Goal: Communication & Community: Ask a question

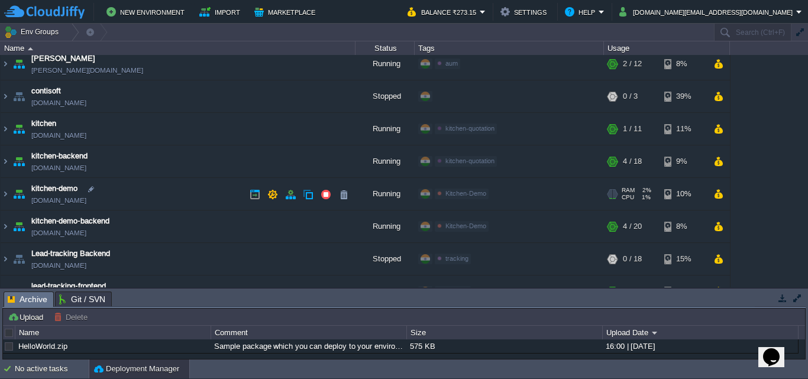
scroll to position [60, 0]
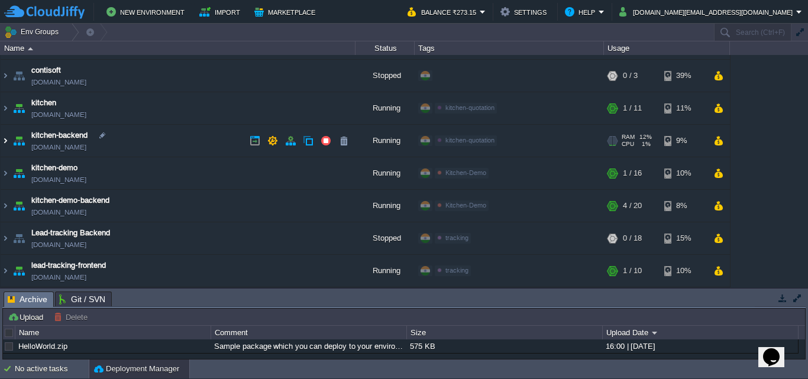
click at [6, 142] on img at bounding box center [5, 141] width 9 height 32
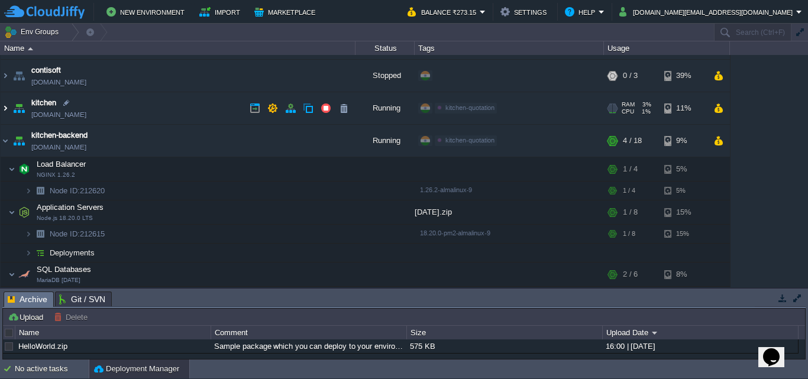
click at [5, 104] on img at bounding box center [5, 108] width 9 height 32
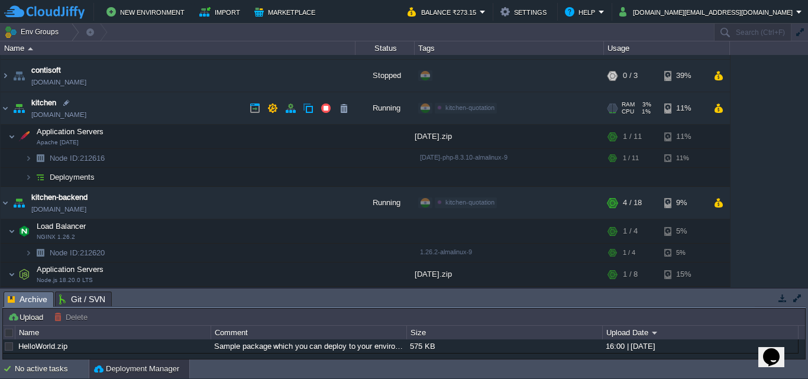
click at [55, 117] on link "kitchen.cloudjiffy.net" at bounding box center [58, 115] width 55 height 12
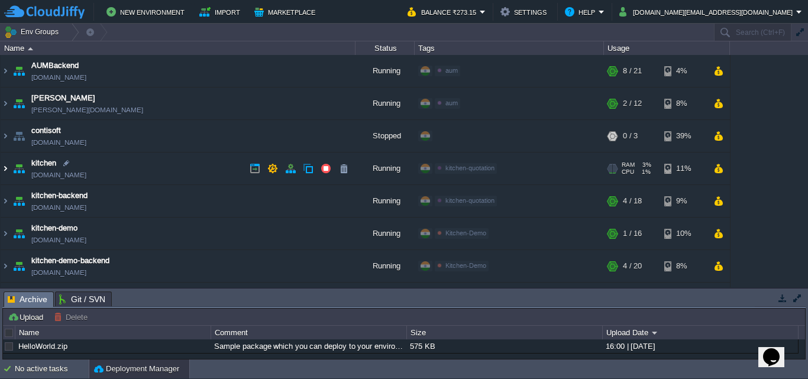
click at [3, 166] on img at bounding box center [5, 169] width 9 height 32
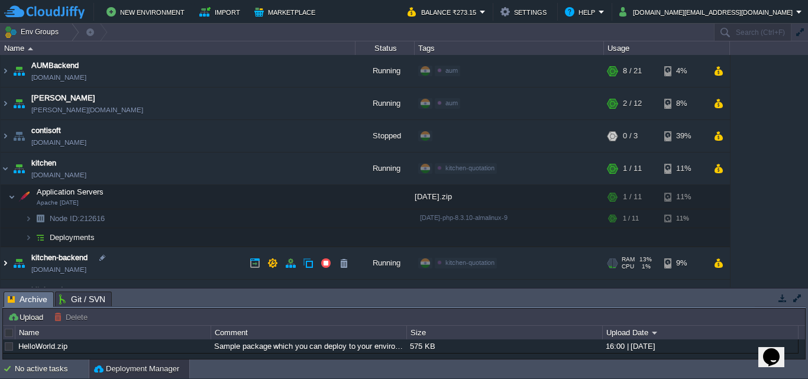
click at [6, 262] on img at bounding box center [5, 263] width 9 height 32
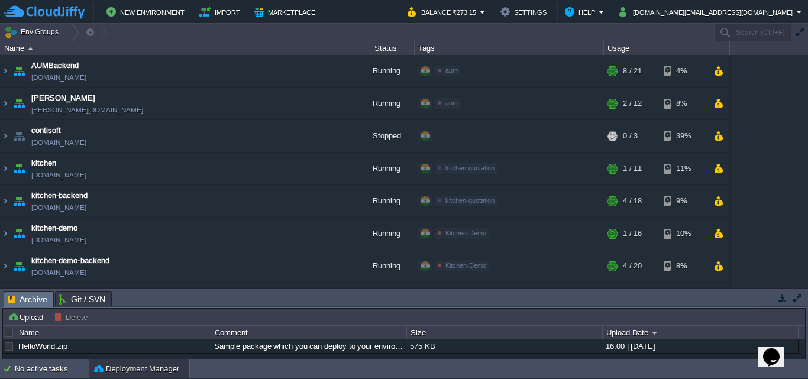
click at [781, 349] on div "Opens Chat This icon Opens the chat window." at bounding box center [771, 357] width 19 height 19
click at [777, 364] on button "Close Chat This icon closes the chat window." at bounding box center [768, 359] width 21 height 15
click at [6, 172] on img at bounding box center [5, 169] width 9 height 32
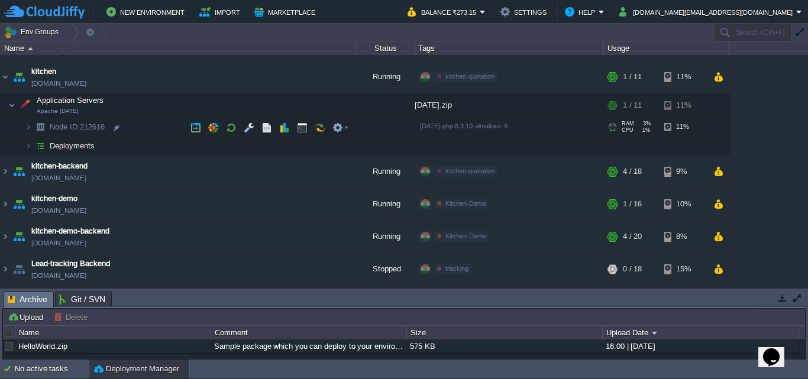
scroll to position [118, 0]
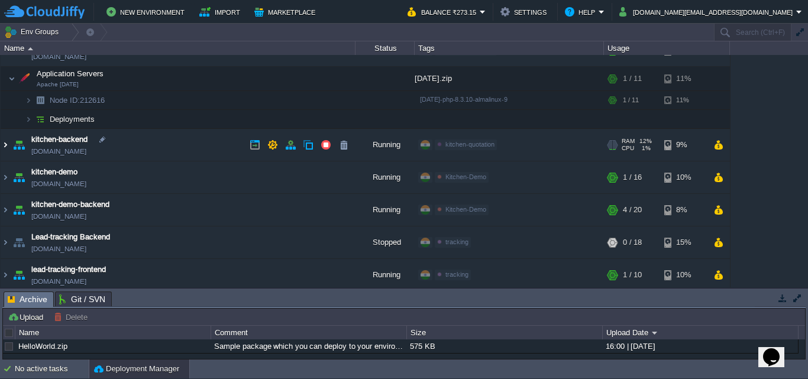
click at [5, 146] on img at bounding box center [5, 145] width 9 height 32
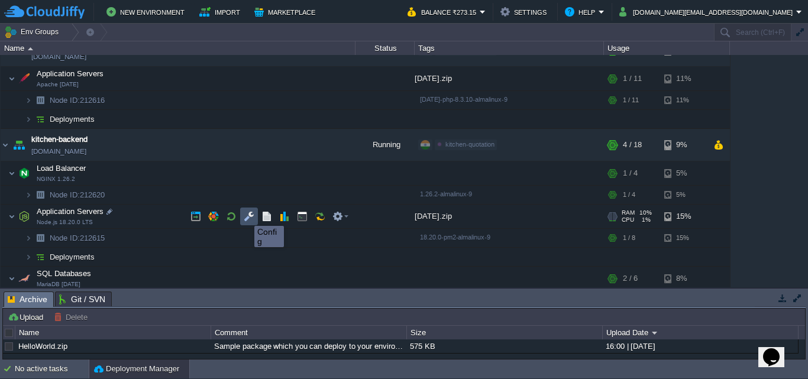
click at [246, 215] on button "button" at bounding box center [249, 216] width 11 height 11
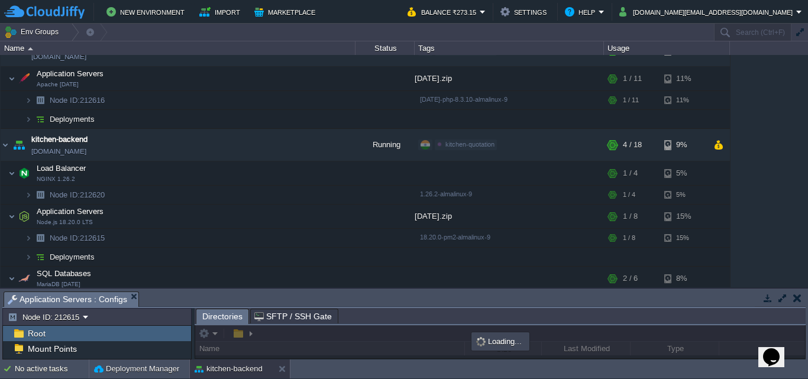
click at [240, 289] on div "Tasks Activity Log Archive Git / SVN Application Servers : Configs Upload Delet…" at bounding box center [404, 324] width 808 height 71
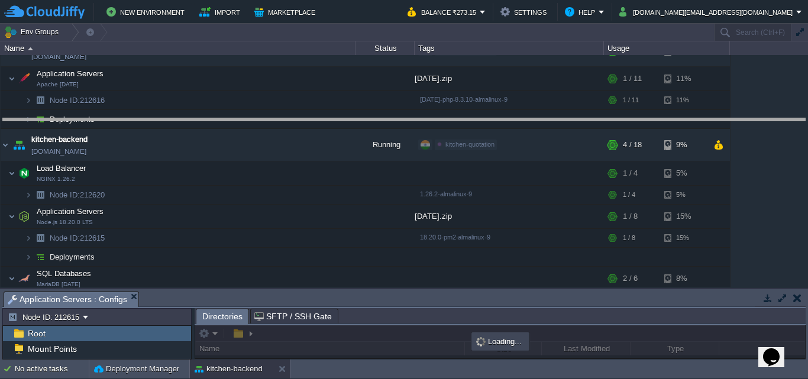
drag, startPoint x: 235, startPoint y: 298, endPoint x: 284, endPoint y: 125, distance: 180.0
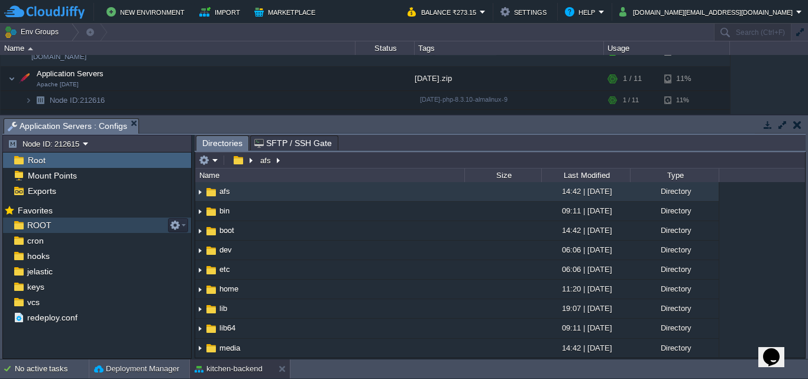
click at [34, 230] on span "ROOT" at bounding box center [39, 225] width 28 height 11
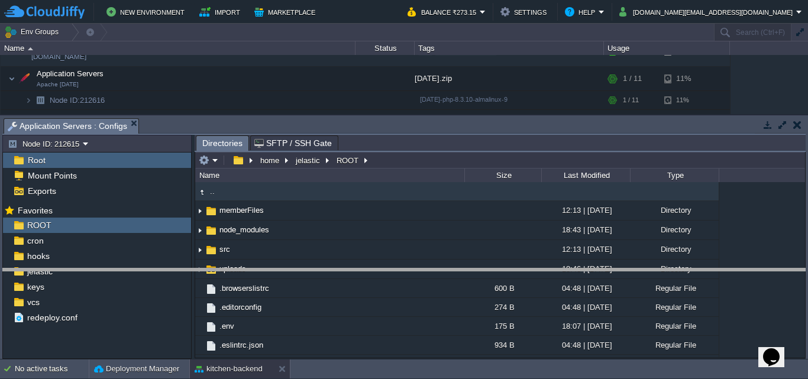
drag, startPoint x: 201, startPoint y: 122, endPoint x: 176, endPoint y: 273, distance: 152.3
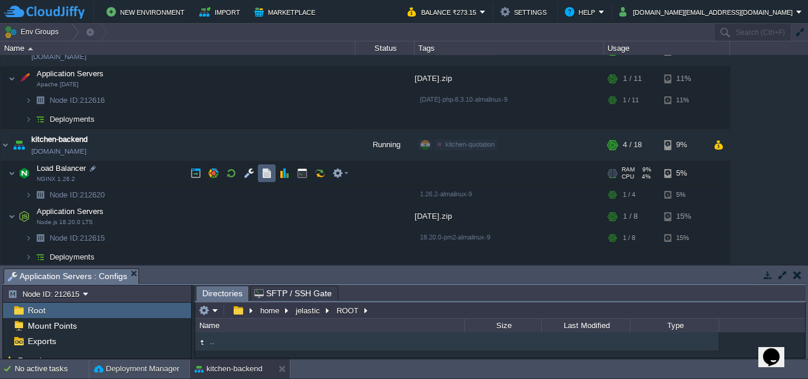
click at [273, 180] on td at bounding box center [267, 173] width 18 height 18
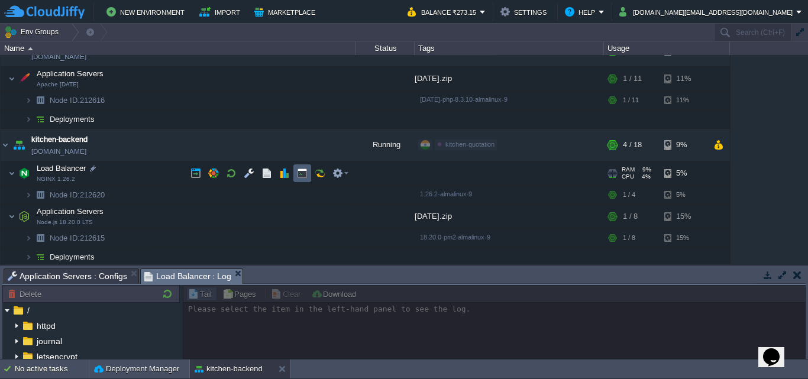
click at [305, 173] on button "button" at bounding box center [302, 173] width 11 height 11
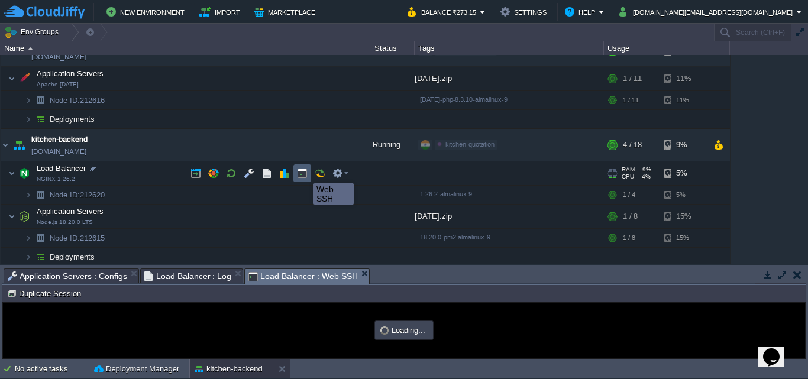
scroll to position [0, 0]
type input "#000000"
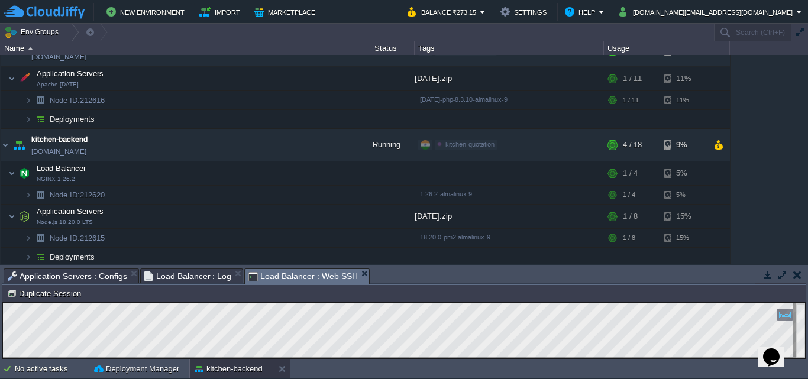
click at [800, 276] on button "button" at bounding box center [797, 275] width 8 height 11
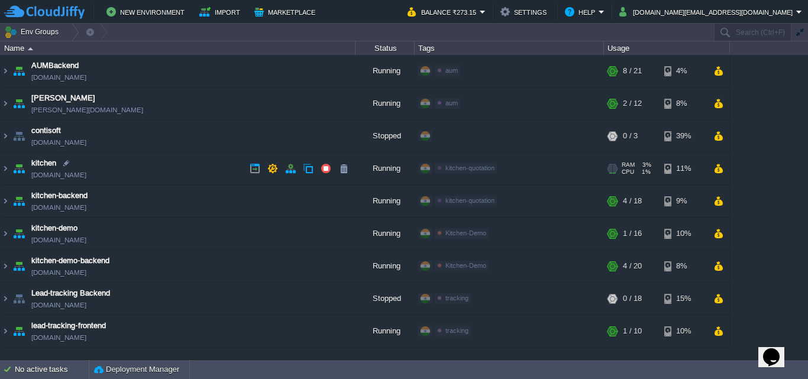
click at [77, 174] on link "[DOMAIN_NAME]" at bounding box center [58, 175] width 55 height 12
click at [4, 170] on img at bounding box center [5, 169] width 9 height 32
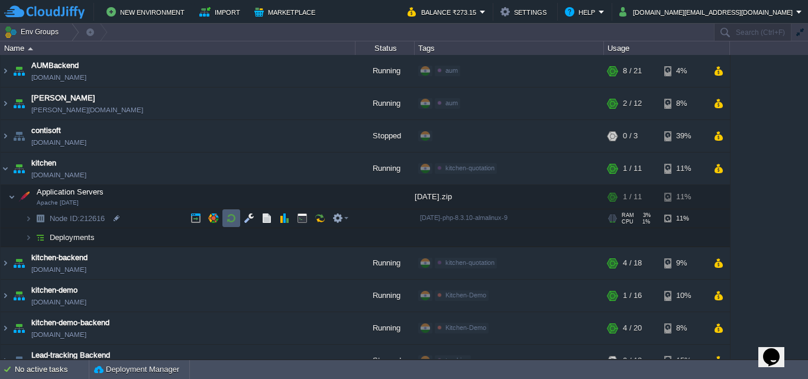
click at [231, 222] on button "button" at bounding box center [231, 218] width 11 height 11
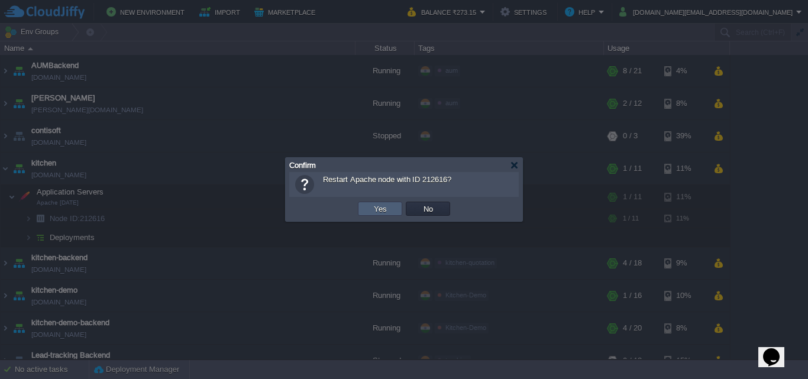
click at [386, 212] on button "Yes" at bounding box center [380, 209] width 20 height 11
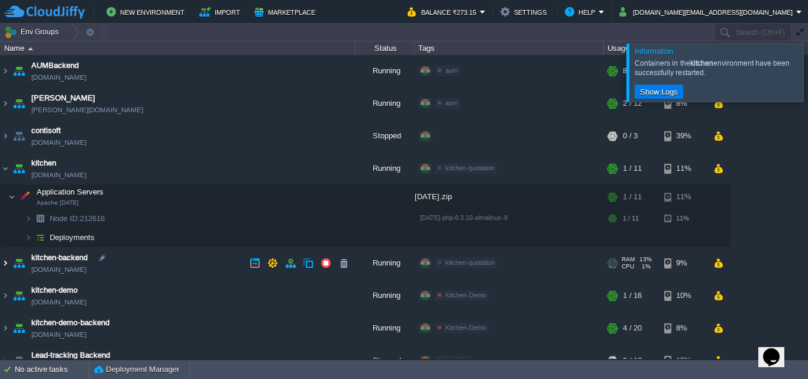
click at [1, 262] on img at bounding box center [5, 263] width 9 height 32
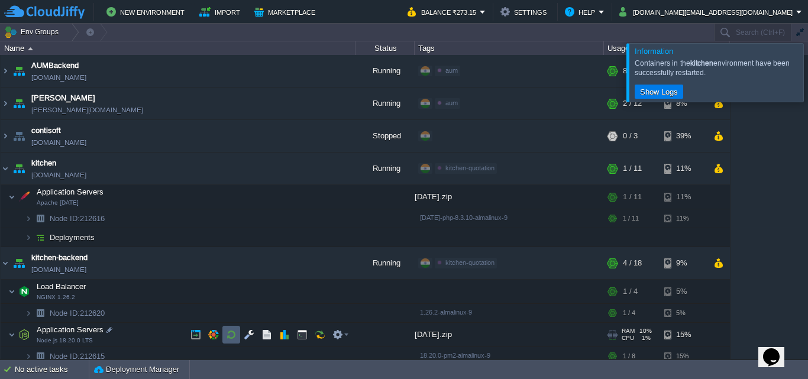
scroll to position [118, 0]
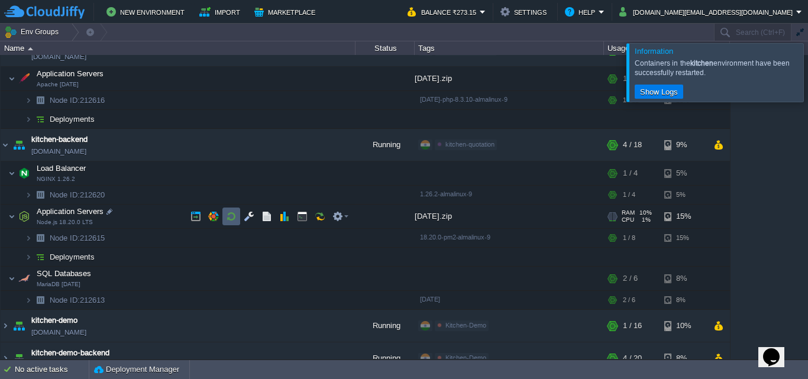
click at [228, 218] on button "button" at bounding box center [231, 216] width 11 height 11
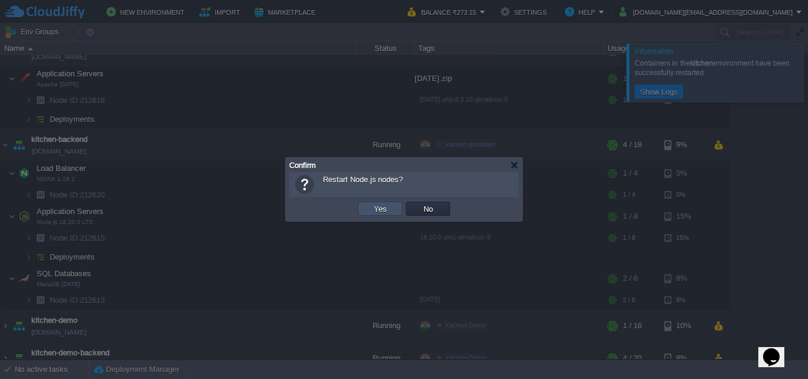
click at [373, 209] on button "Yes" at bounding box center [380, 209] width 20 height 11
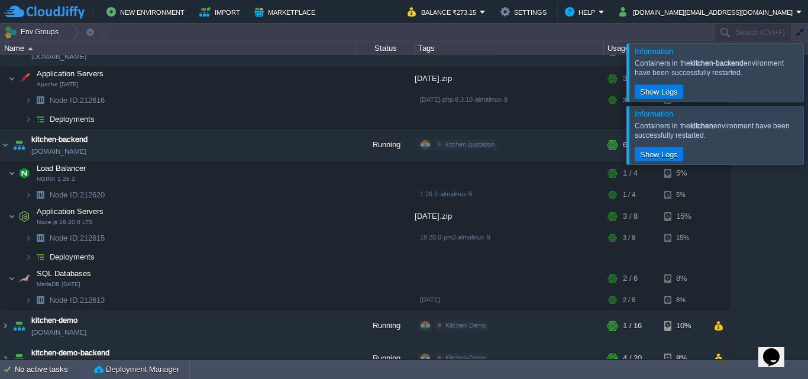
click at [807, 73] on div at bounding box center [822, 72] width 0 height 58
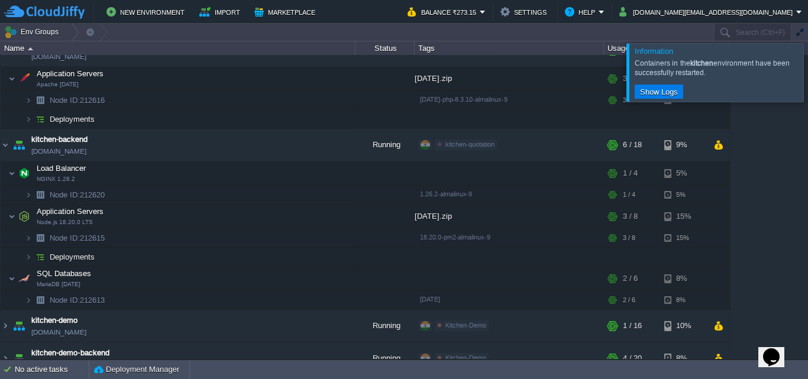
click at [807, 62] on div at bounding box center [822, 72] width 0 height 58
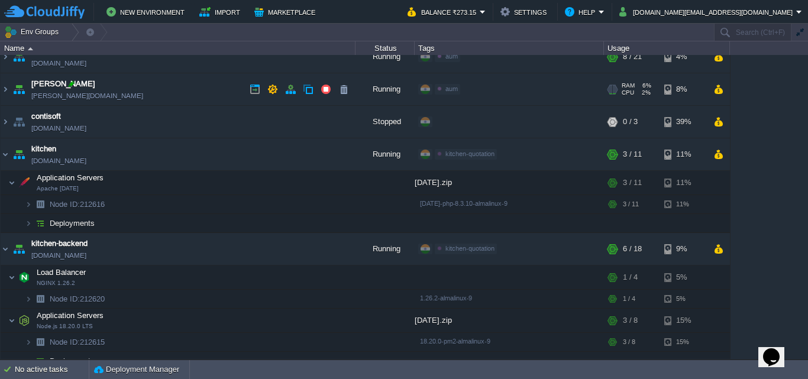
scroll to position [0, 0]
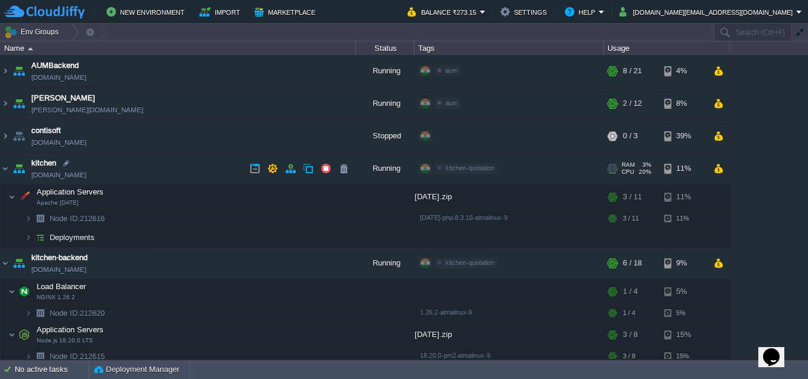
click at [69, 176] on link "kitchen.cloudjiffy.net" at bounding box center [58, 175] width 55 height 12
click at [7, 168] on img at bounding box center [5, 169] width 9 height 32
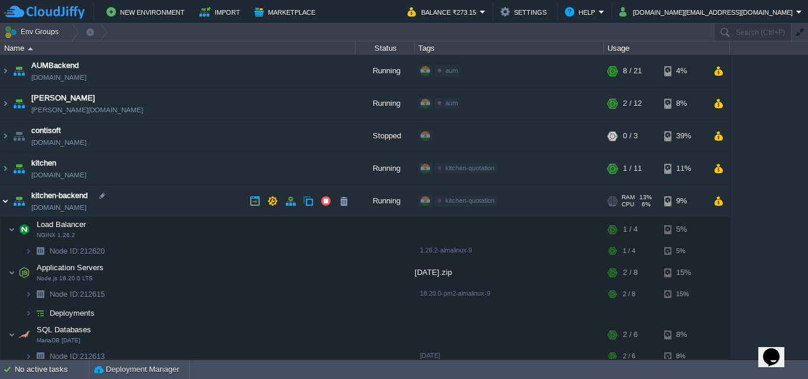
click at [5, 204] on img at bounding box center [5, 201] width 9 height 32
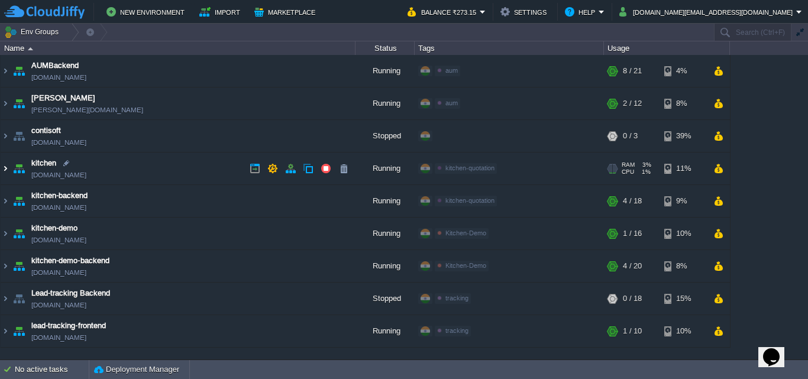
click at [2, 170] on img at bounding box center [5, 169] width 9 height 32
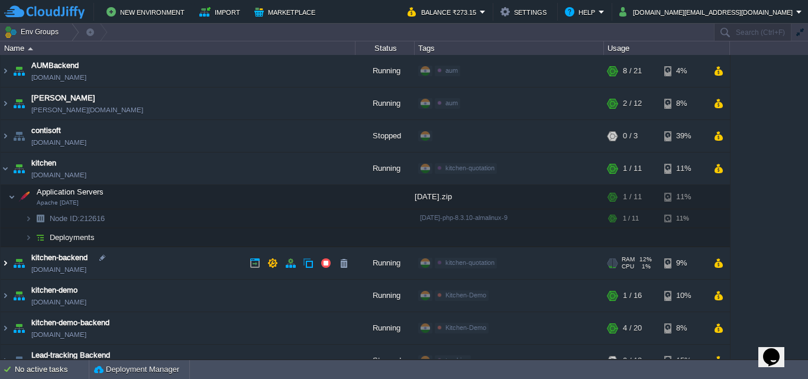
click at [3, 262] on img at bounding box center [5, 263] width 9 height 32
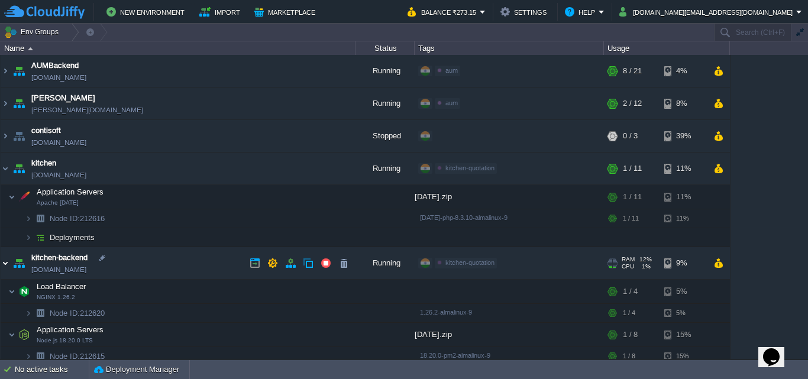
click at [9, 266] on img at bounding box center [5, 263] width 9 height 32
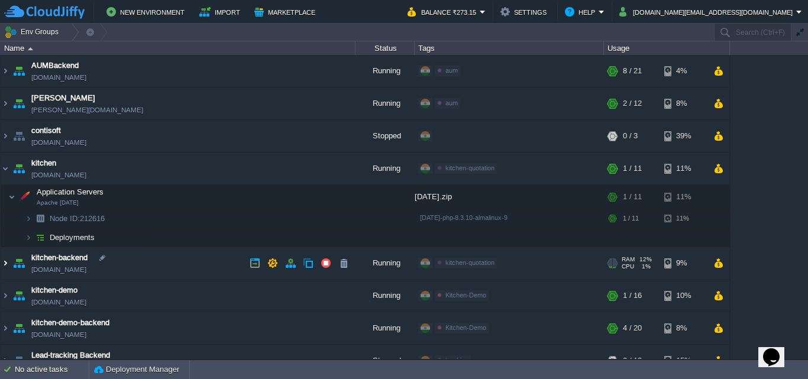
click at [9, 266] on img at bounding box center [5, 263] width 9 height 32
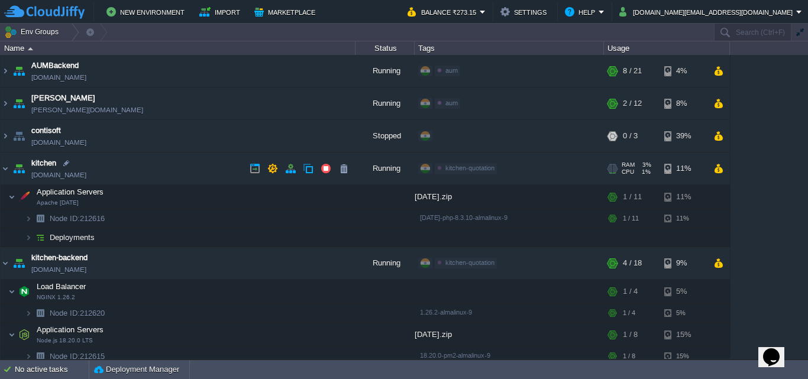
click at [55, 178] on link "kitchen.cloudjiffy.net" at bounding box center [58, 175] width 55 height 12
click at [777, 356] on icon "Chat widget" at bounding box center [771, 357] width 17 height 18
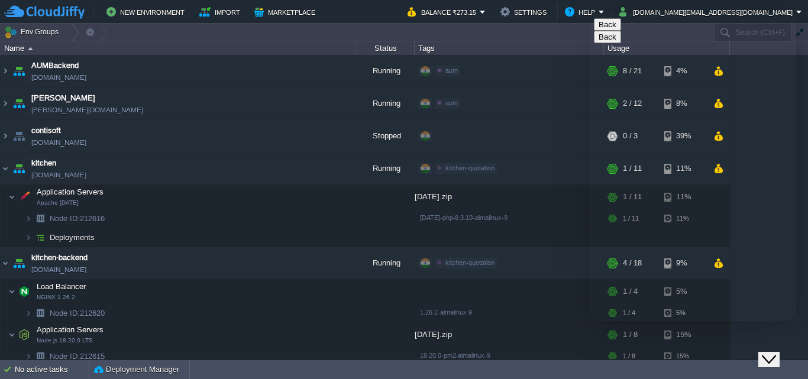
type input "9193"
drag, startPoint x: 745, startPoint y: 181, endPoint x: 603, endPoint y: 173, distance: 142.8
type input "akash73.chavan@gmail.con"
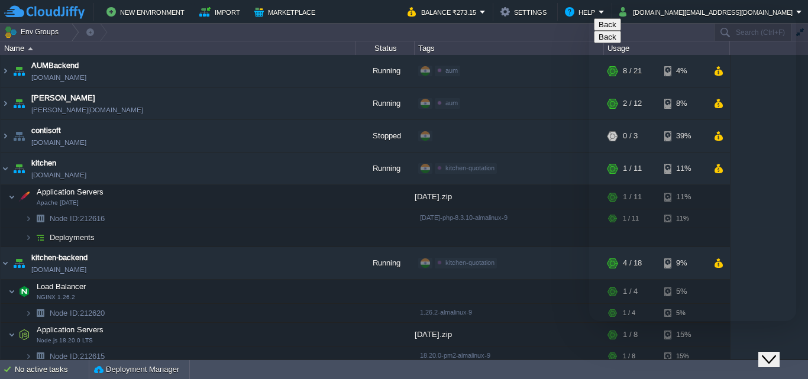
type input "kalkisof"
type input "akash73.chavan@gmail.com"
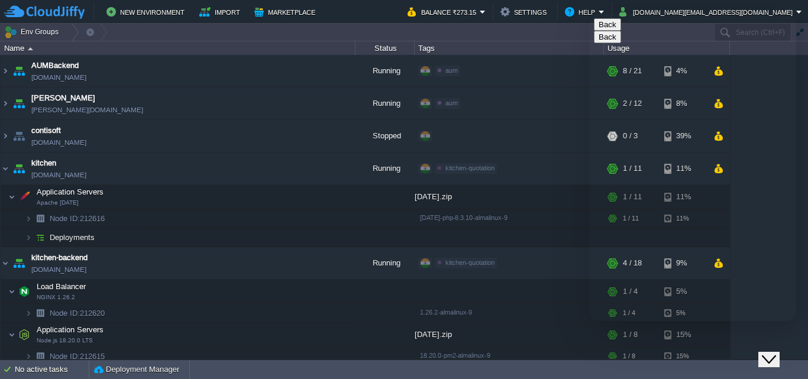
type input "k"
type input "akash chavan"
type input "919356965877"
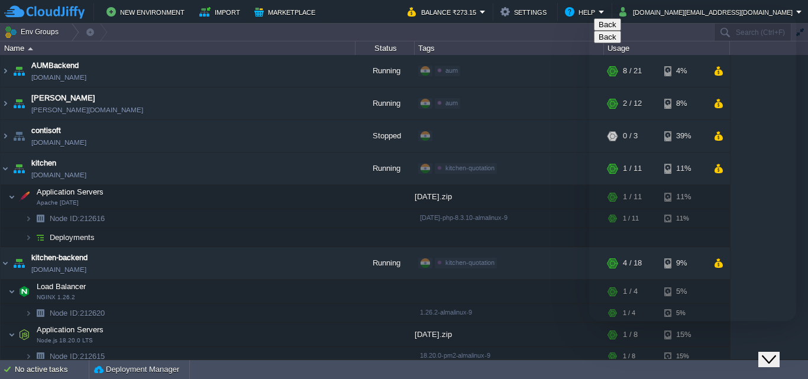
click at [10, 166] on td "kitchen kitchen.cloudjiffy.net" at bounding box center [178, 169] width 355 height 33
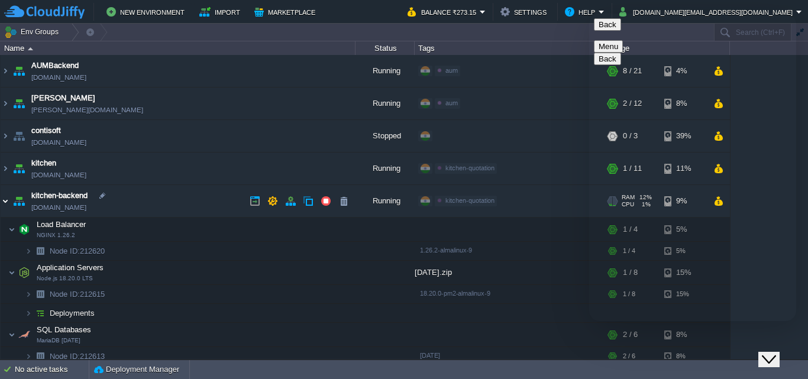
click at [7, 201] on img at bounding box center [5, 201] width 9 height 32
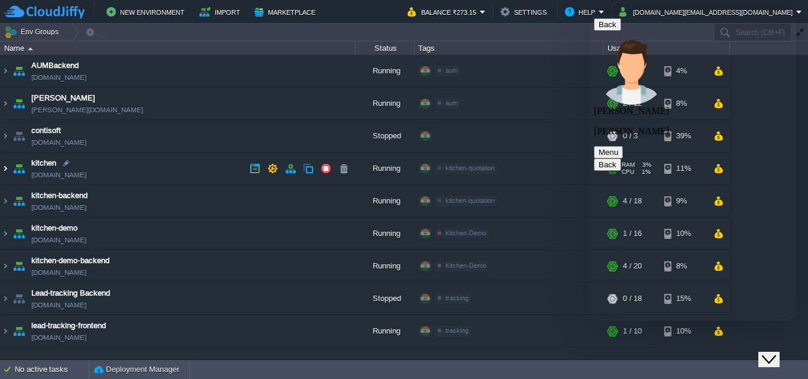
click at [6, 172] on img at bounding box center [5, 169] width 9 height 32
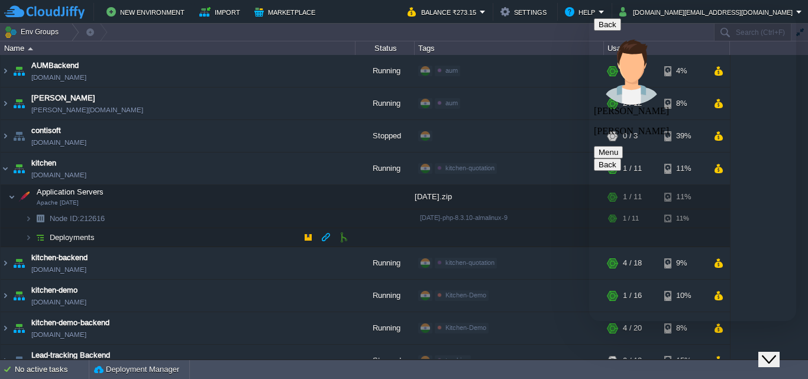
click at [56, 241] on span "Deployments" at bounding box center [73, 237] width 48 height 10
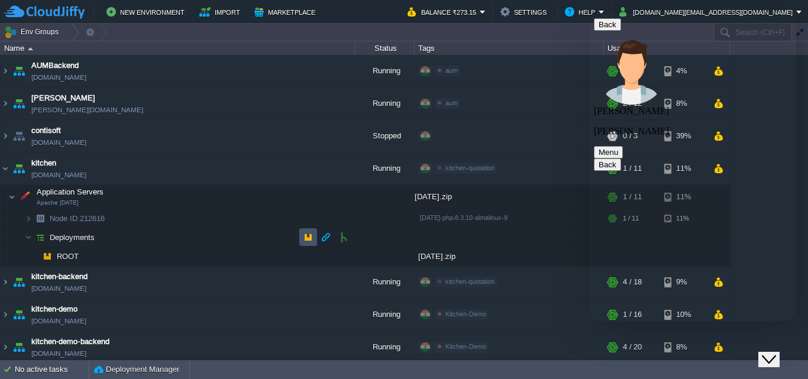
click at [303, 236] on button "button" at bounding box center [308, 237] width 11 height 11
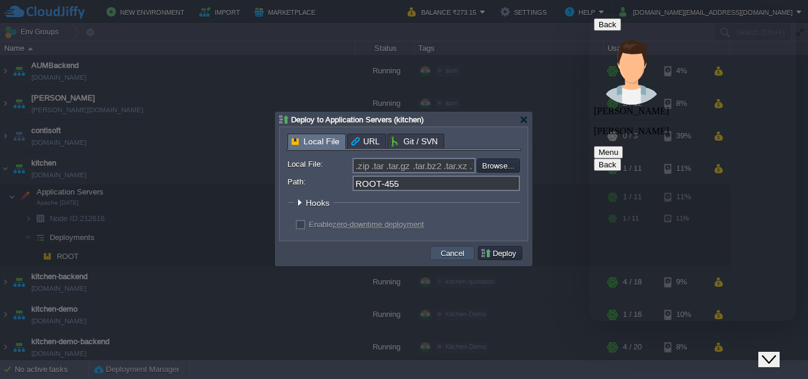
click at [454, 254] on button "Cancel" at bounding box center [452, 253] width 31 height 11
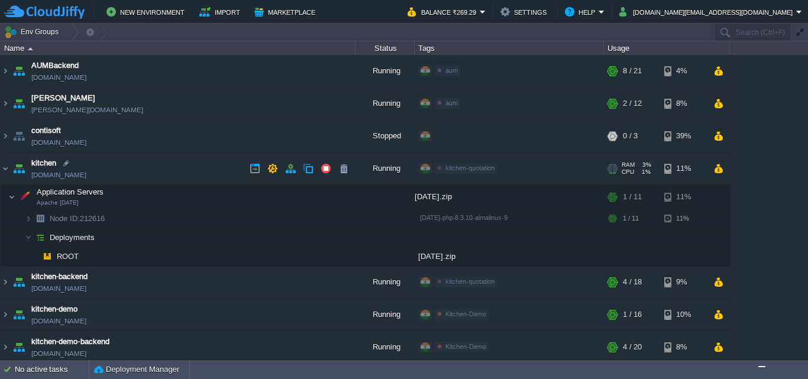
click at [13, 164] on img at bounding box center [19, 169] width 17 height 32
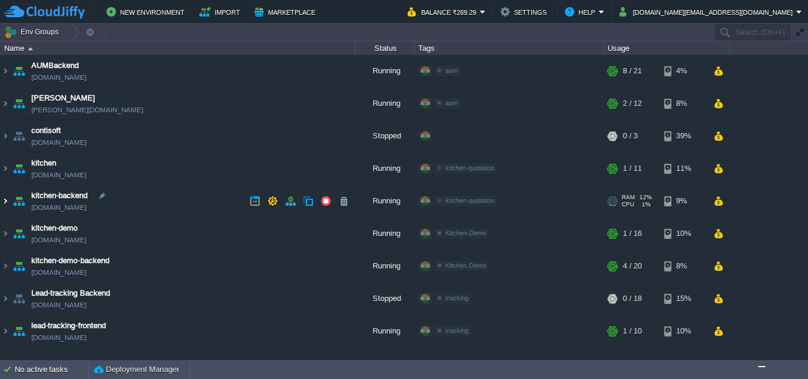
click at [7, 200] on img at bounding box center [5, 201] width 9 height 32
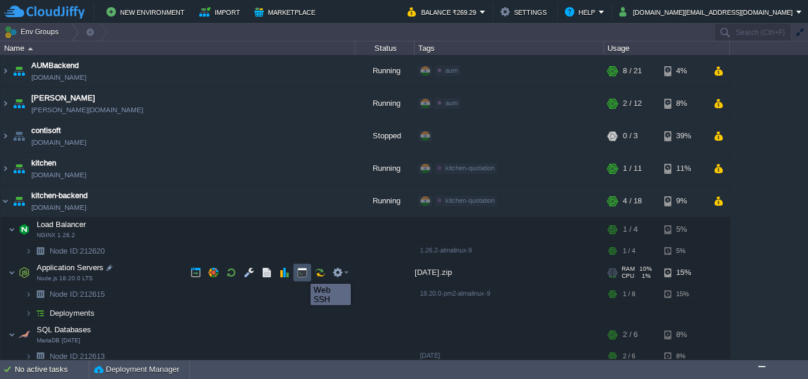
click at [302, 273] on button "button" at bounding box center [302, 272] width 11 height 11
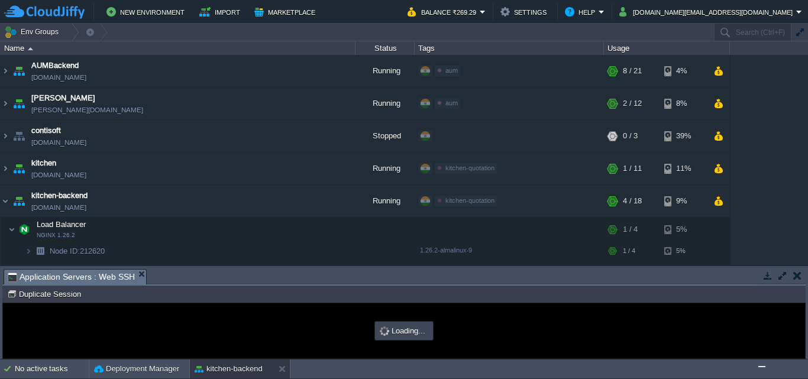
type input "#000000"
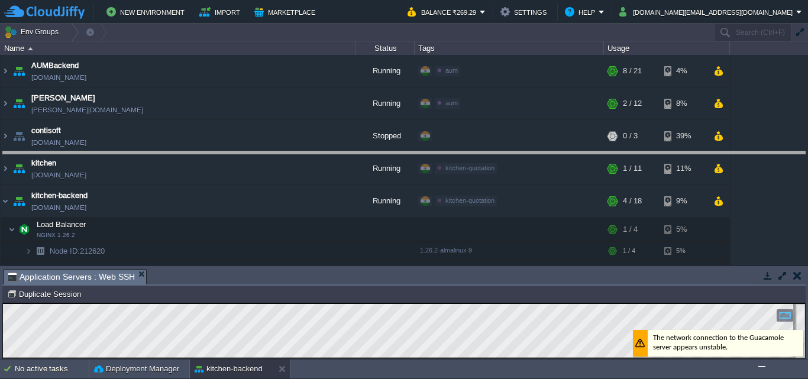
drag, startPoint x: 277, startPoint y: 278, endPoint x: 271, endPoint y: 160, distance: 117.9
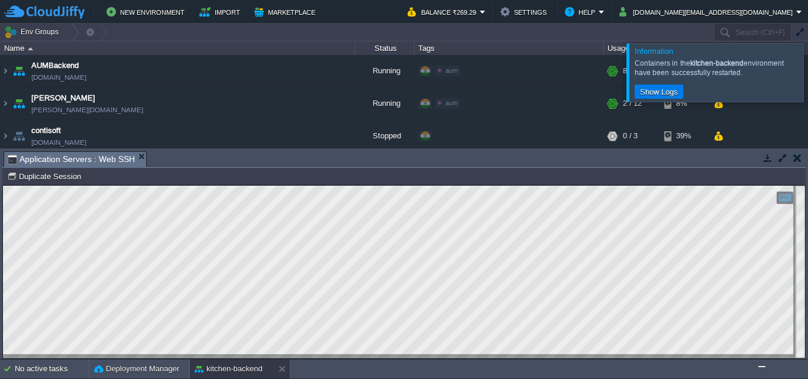
scroll to position [188, 0]
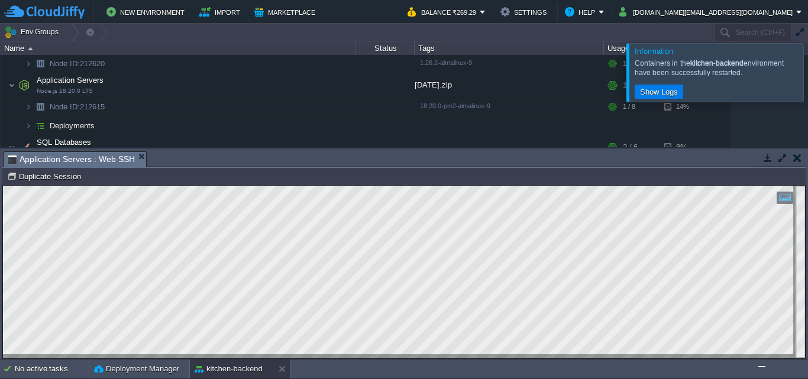
click at [797, 156] on button "button" at bounding box center [797, 158] width 8 height 11
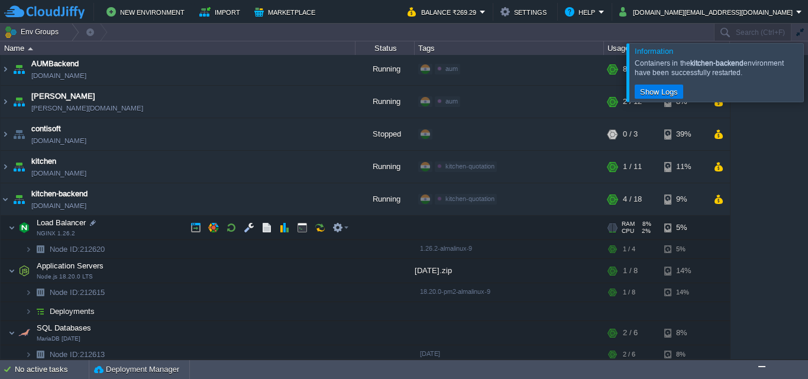
scroll to position [0, 0]
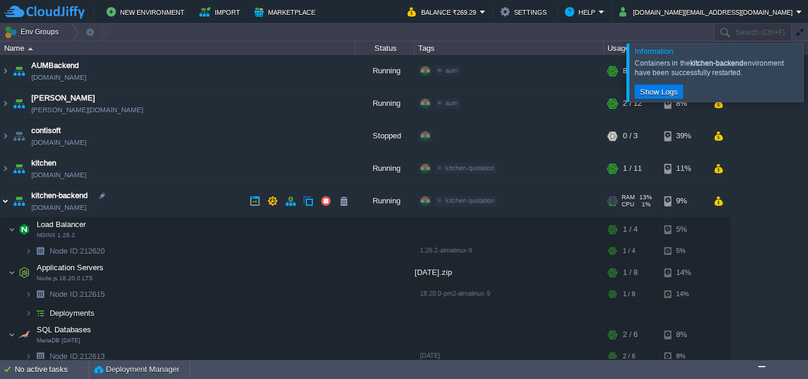
click at [6, 202] on img at bounding box center [5, 201] width 9 height 32
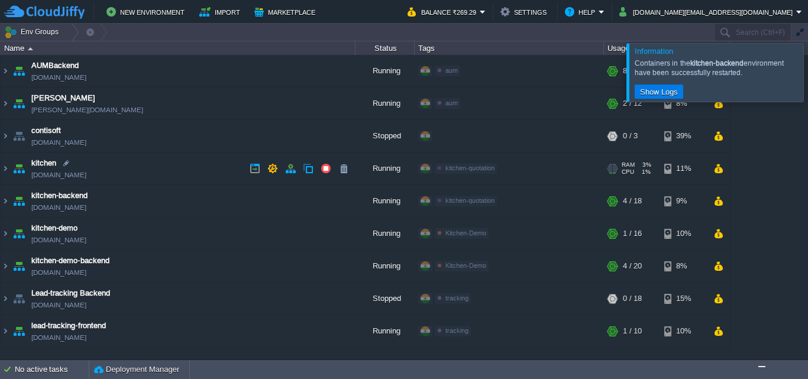
click at [41, 176] on link "kitchen.cloudjiffy.net" at bounding box center [58, 175] width 55 height 12
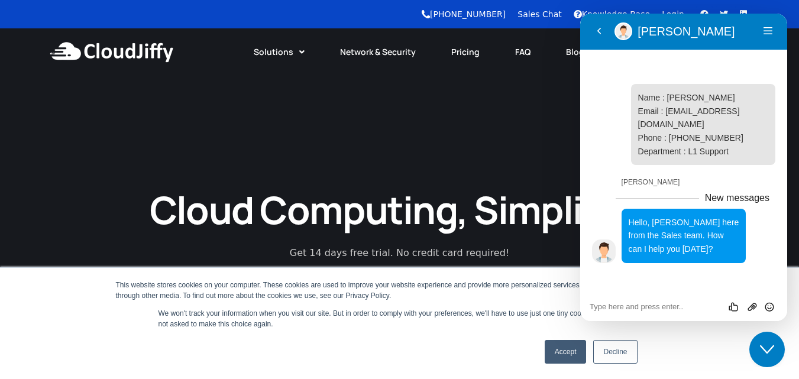
click at [770, 346] on icon "Close Chat This icon closes the chat window." at bounding box center [767, 350] width 14 height 14
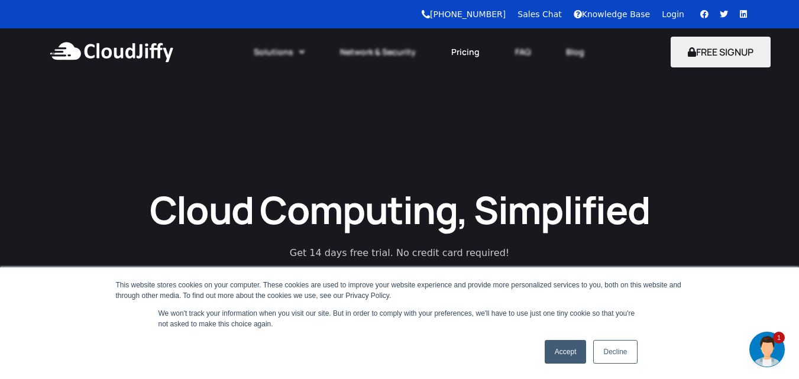
click at [473, 45] on link "Pricing" at bounding box center [466, 52] width 64 height 26
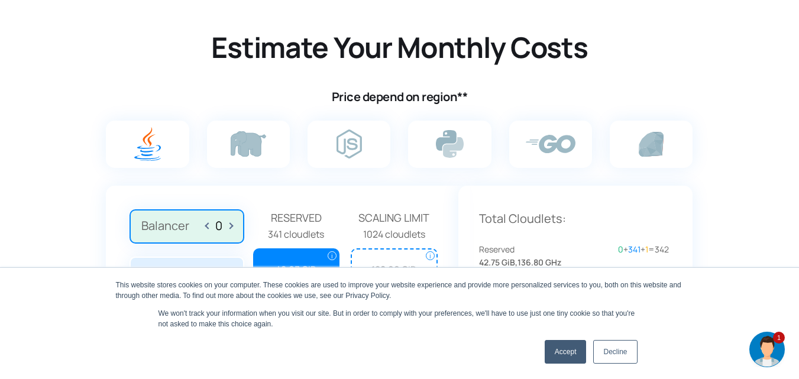
click at [615, 351] on link "Decline" at bounding box center [615, 352] width 44 height 24
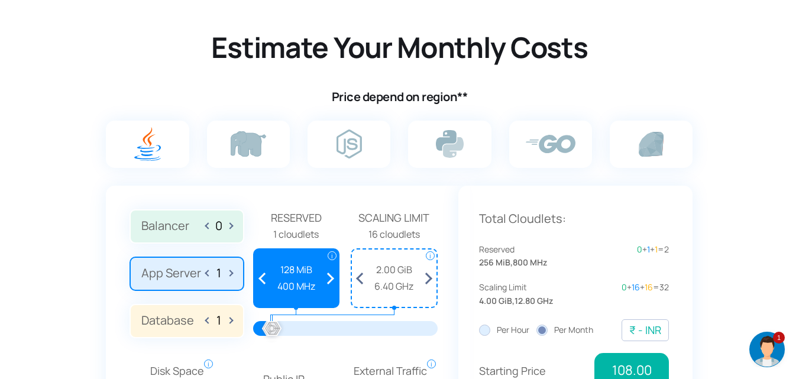
click at [776, 350] on img "Chat widget" at bounding box center [767, 349] width 35 height 35
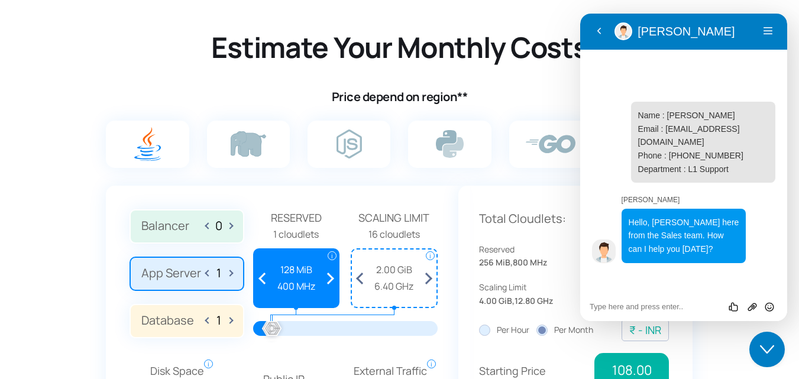
click at [774, 352] on div "Close Chat This icon closes the chat window." at bounding box center [767, 350] width 35 height 14
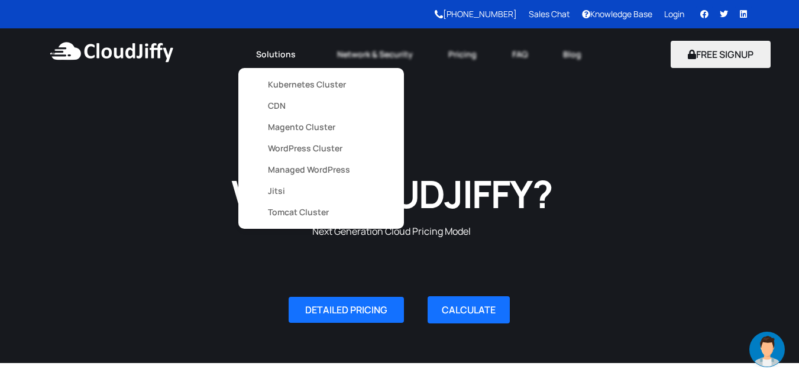
click at [289, 86] on link "Kubernetes Cluster" at bounding box center [321, 84] width 106 height 21
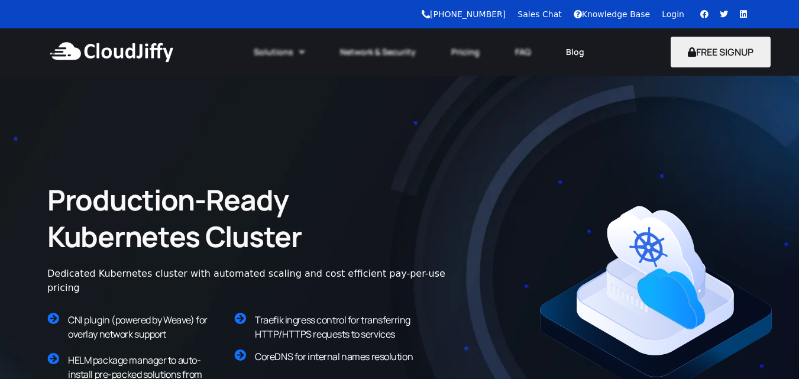
click at [573, 54] on link "Blog" at bounding box center [575, 52] width 54 height 26
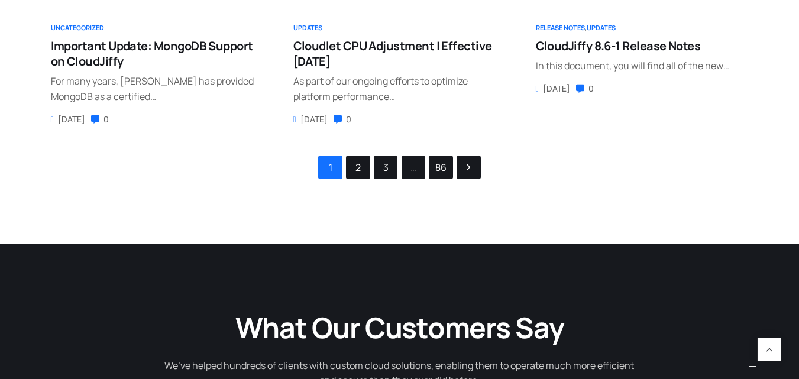
scroll to position [237, 0]
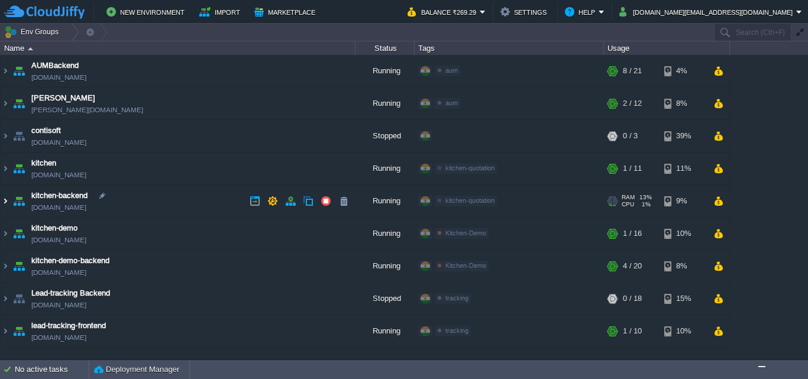
click at [7, 201] on img at bounding box center [5, 201] width 9 height 32
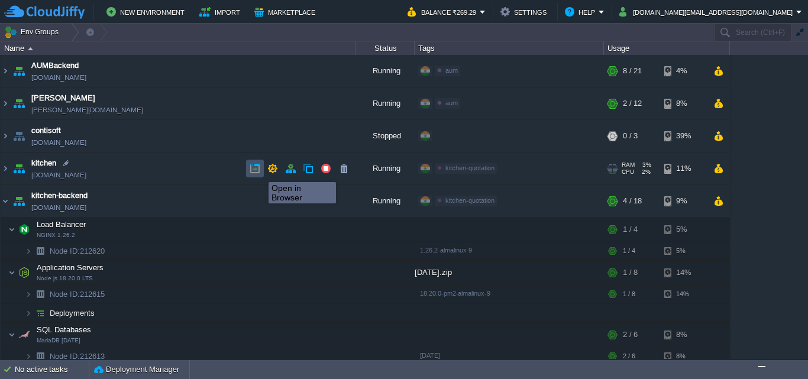
click at [260, 172] on button "button" at bounding box center [255, 168] width 11 height 11
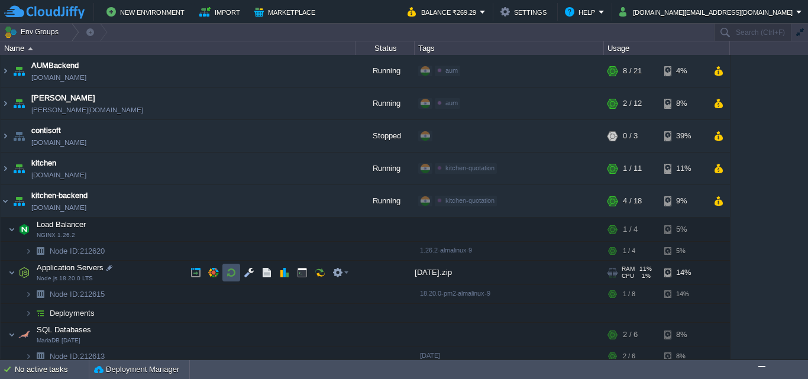
click at [232, 277] on button "button" at bounding box center [231, 272] width 11 height 11
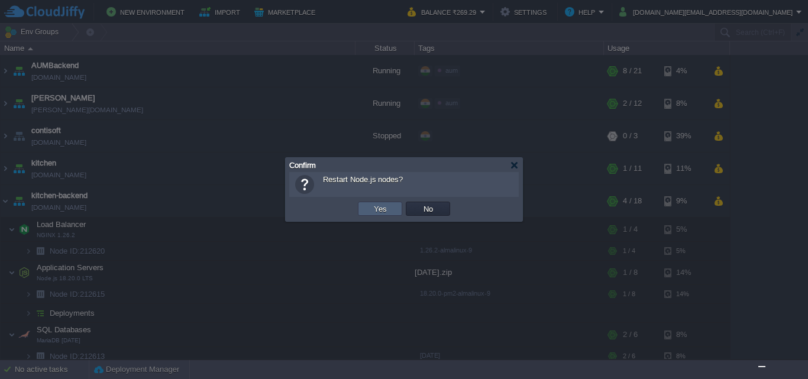
click at [374, 207] on button "Yes" at bounding box center [380, 209] width 20 height 11
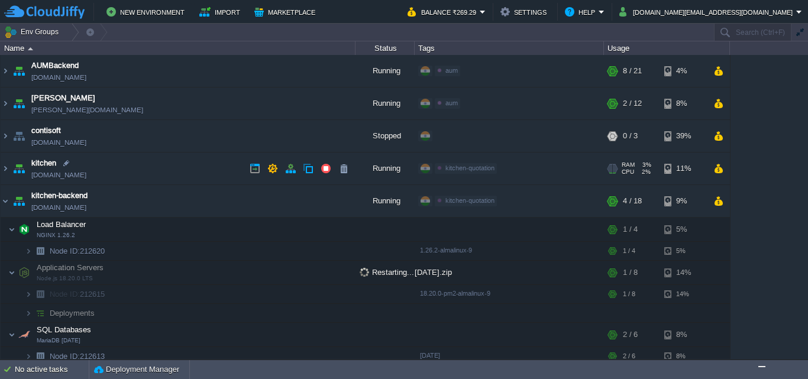
click at [12, 171] on img at bounding box center [19, 169] width 17 height 32
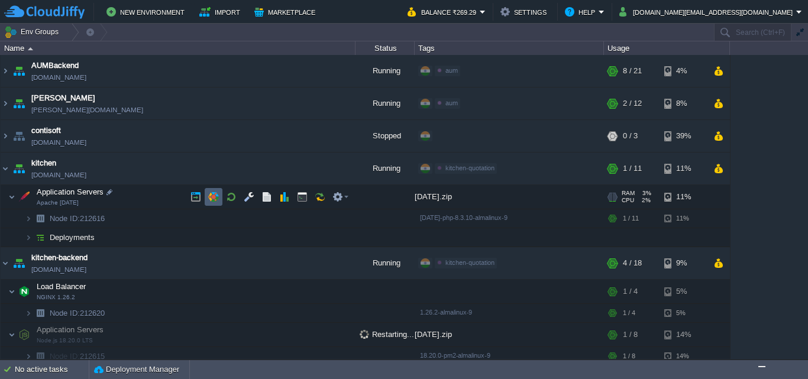
click at [222, 195] on td at bounding box center [214, 197] width 18 height 18
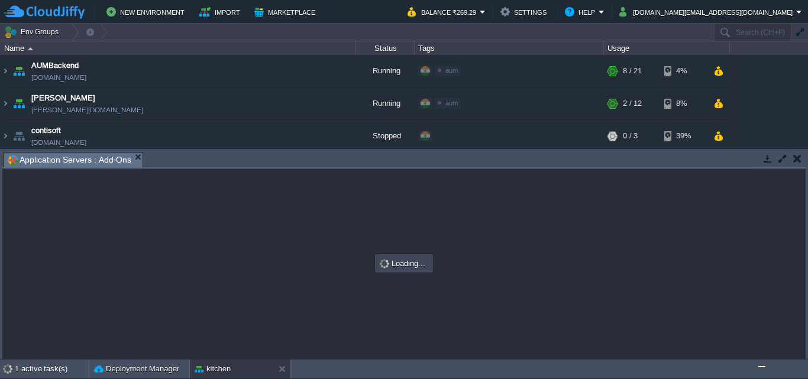
click at [804, 159] on td at bounding box center [797, 158] width 15 height 14
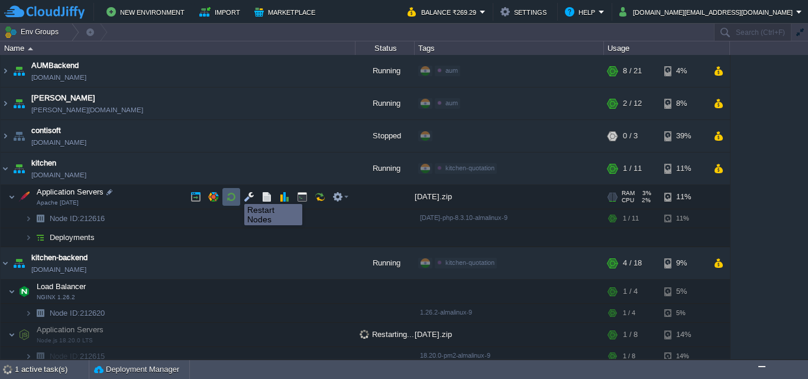
click at [235, 193] on button "button" at bounding box center [231, 197] width 11 height 11
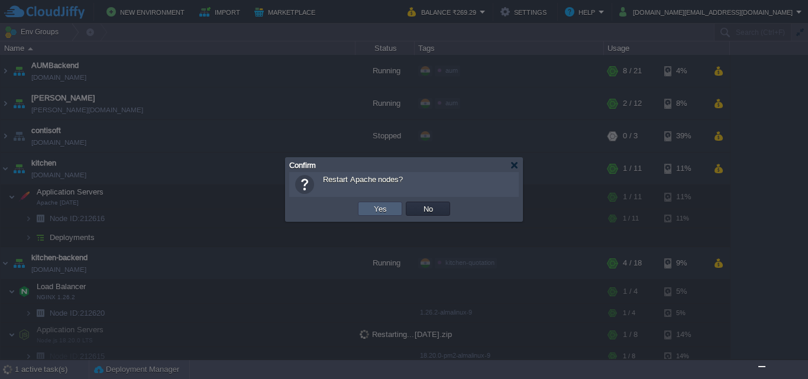
click at [369, 212] on td "Yes" at bounding box center [380, 209] width 44 height 14
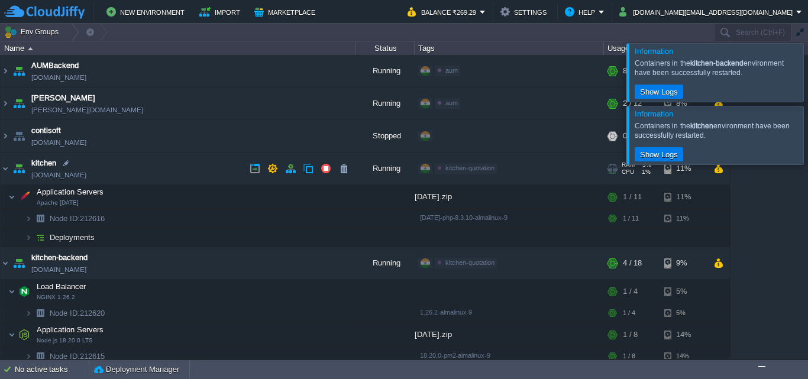
click at [57, 176] on link "kitchen.cloudjiffy.net" at bounding box center [58, 175] width 55 height 12
